Goal: Go to known website: Access a specific website the user already knows

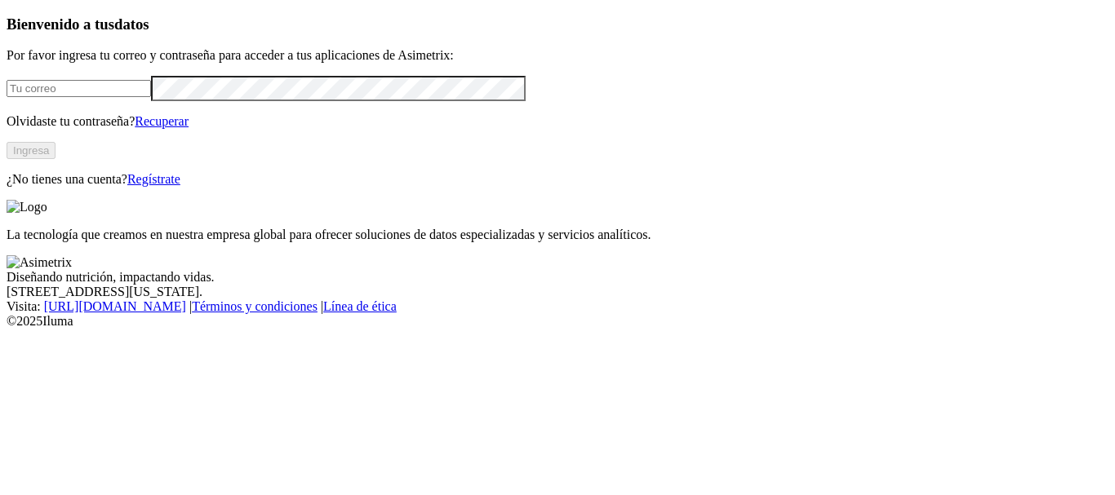
type input "[EMAIL_ADDRESS][DOMAIN_NAME]"
click at [55, 159] on button "Ingresa" at bounding box center [31, 150] width 49 height 17
